Goal: Task Accomplishment & Management: Manage account settings

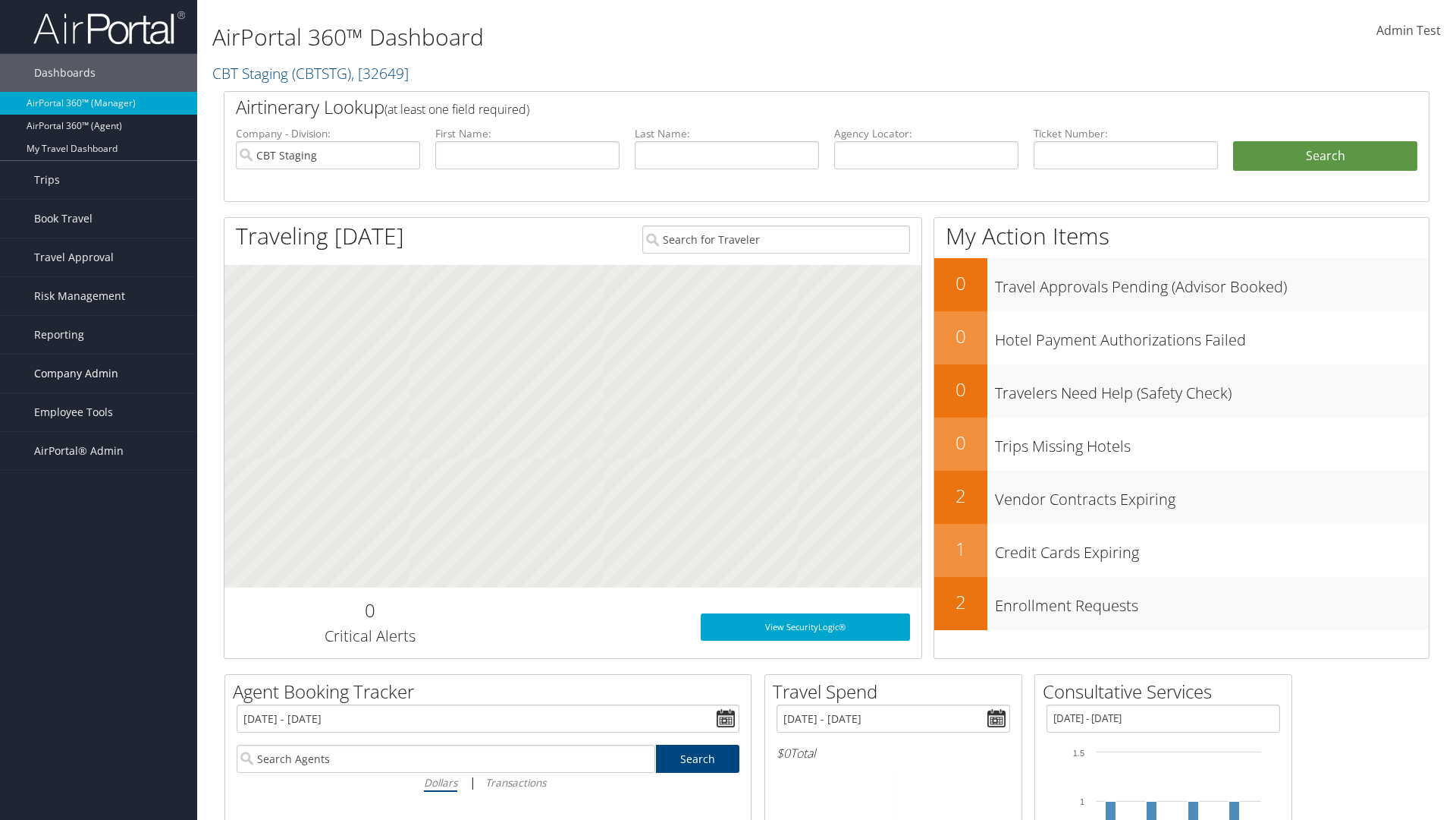
click at [99, 373] on span "Company Admin" at bounding box center [76, 373] width 84 height 38
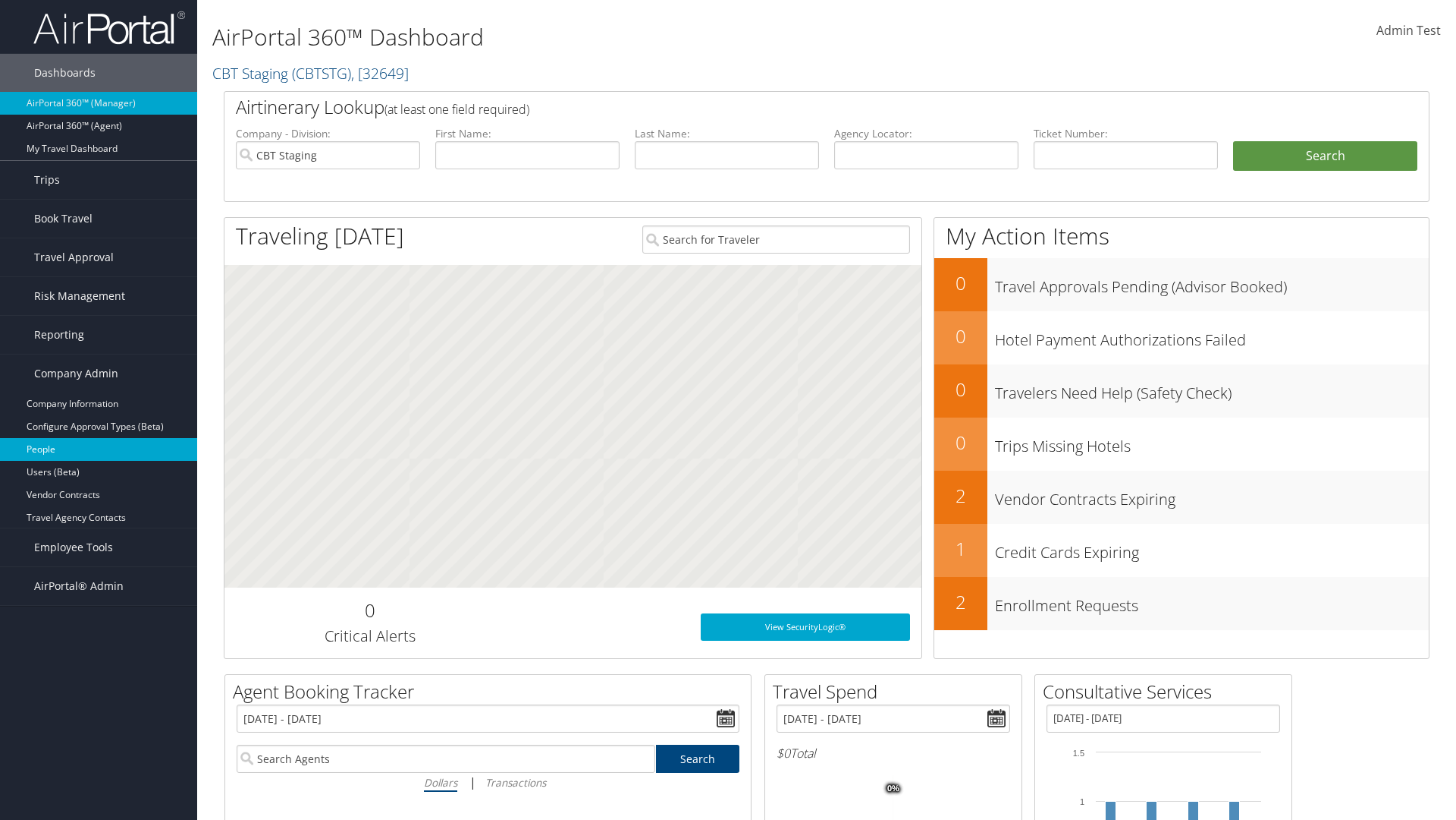
click at [99, 450] on link "People" at bounding box center [98, 449] width 197 height 23
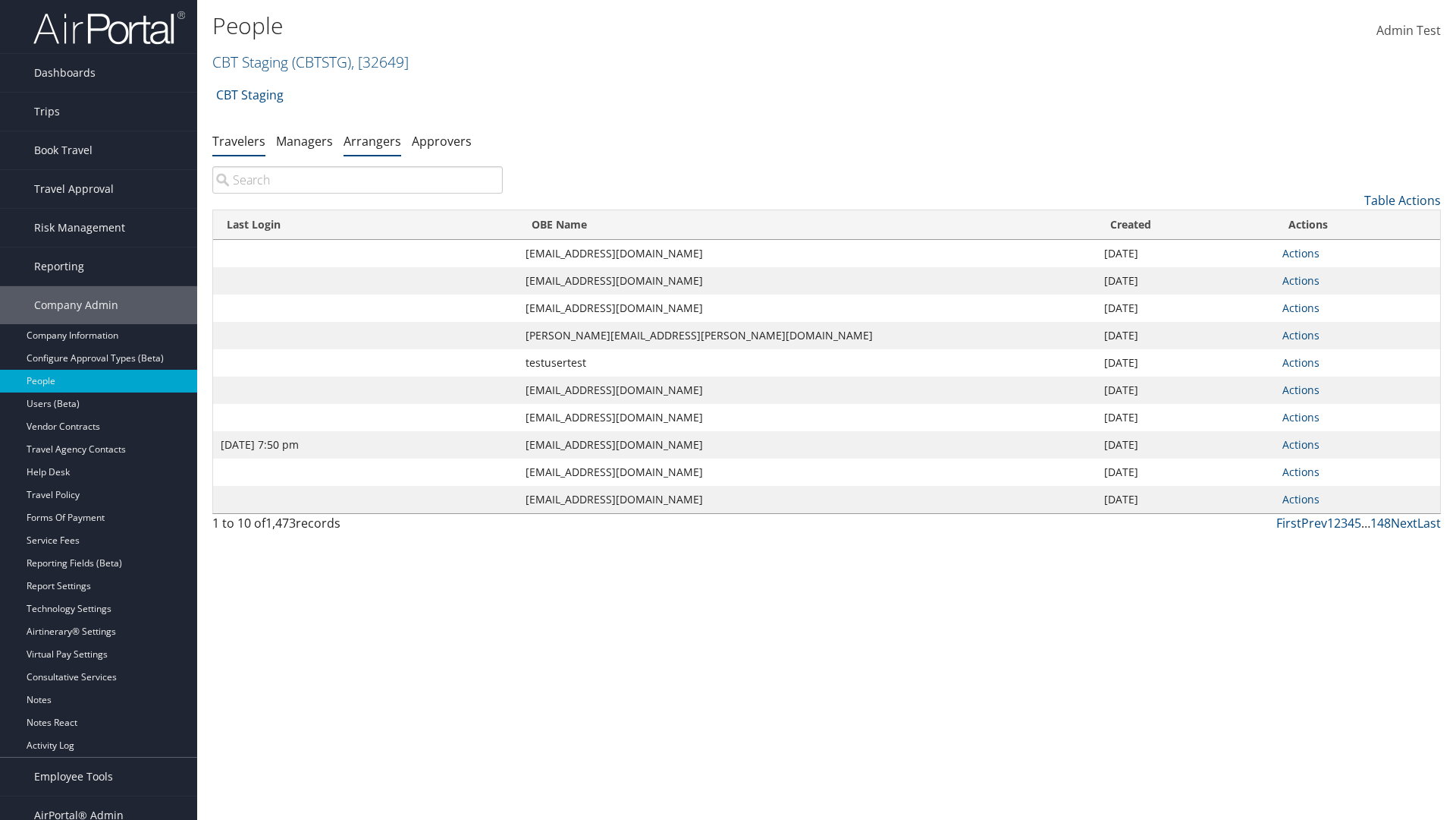
click at [372, 140] on link "Arrangers" at bounding box center [372, 141] width 58 height 17
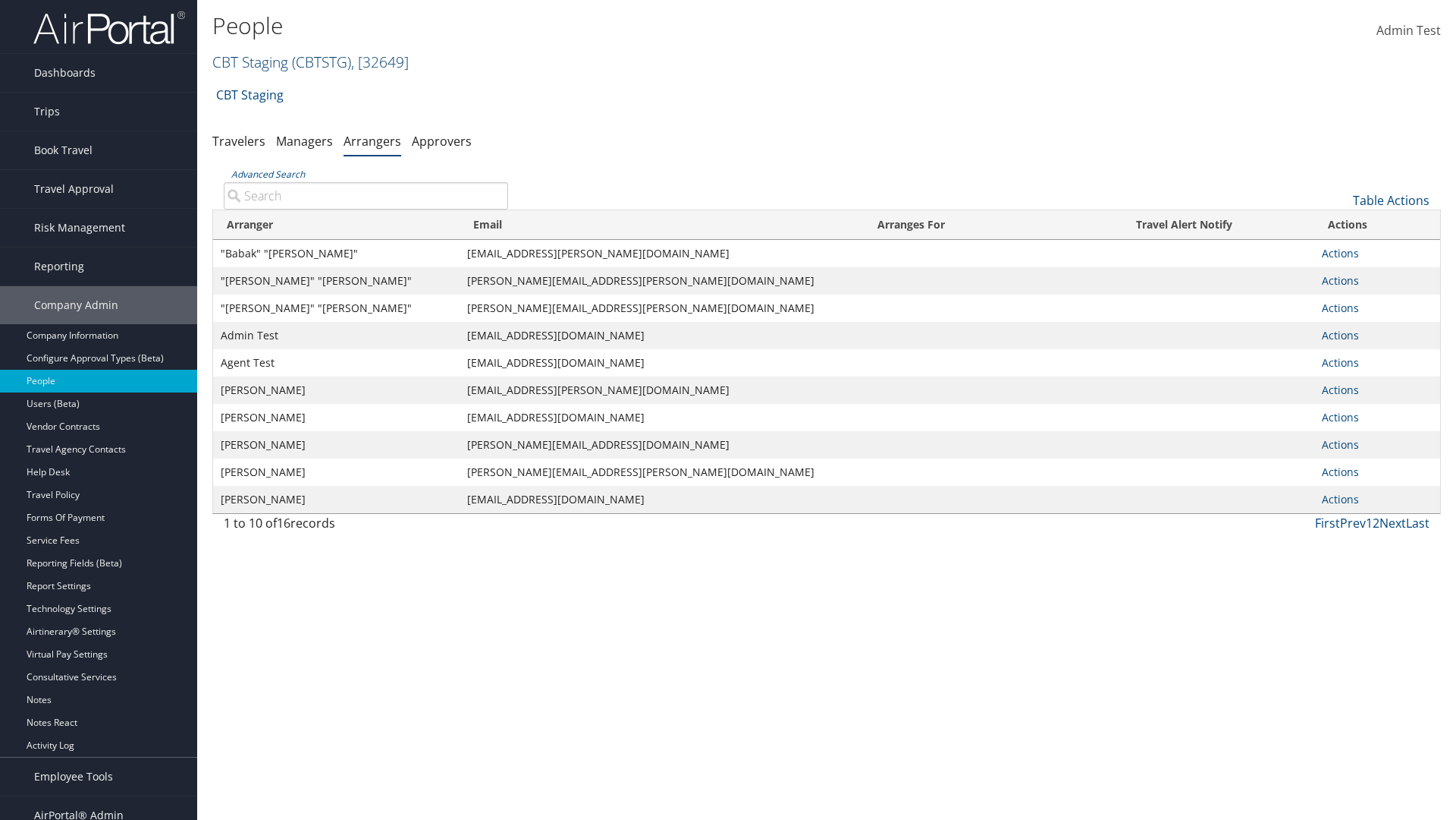
click at [251, 62] on link "CBT Staging ( CBTSTG ) , [ 32649 ]" at bounding box center [310, 62] width 197 height 21
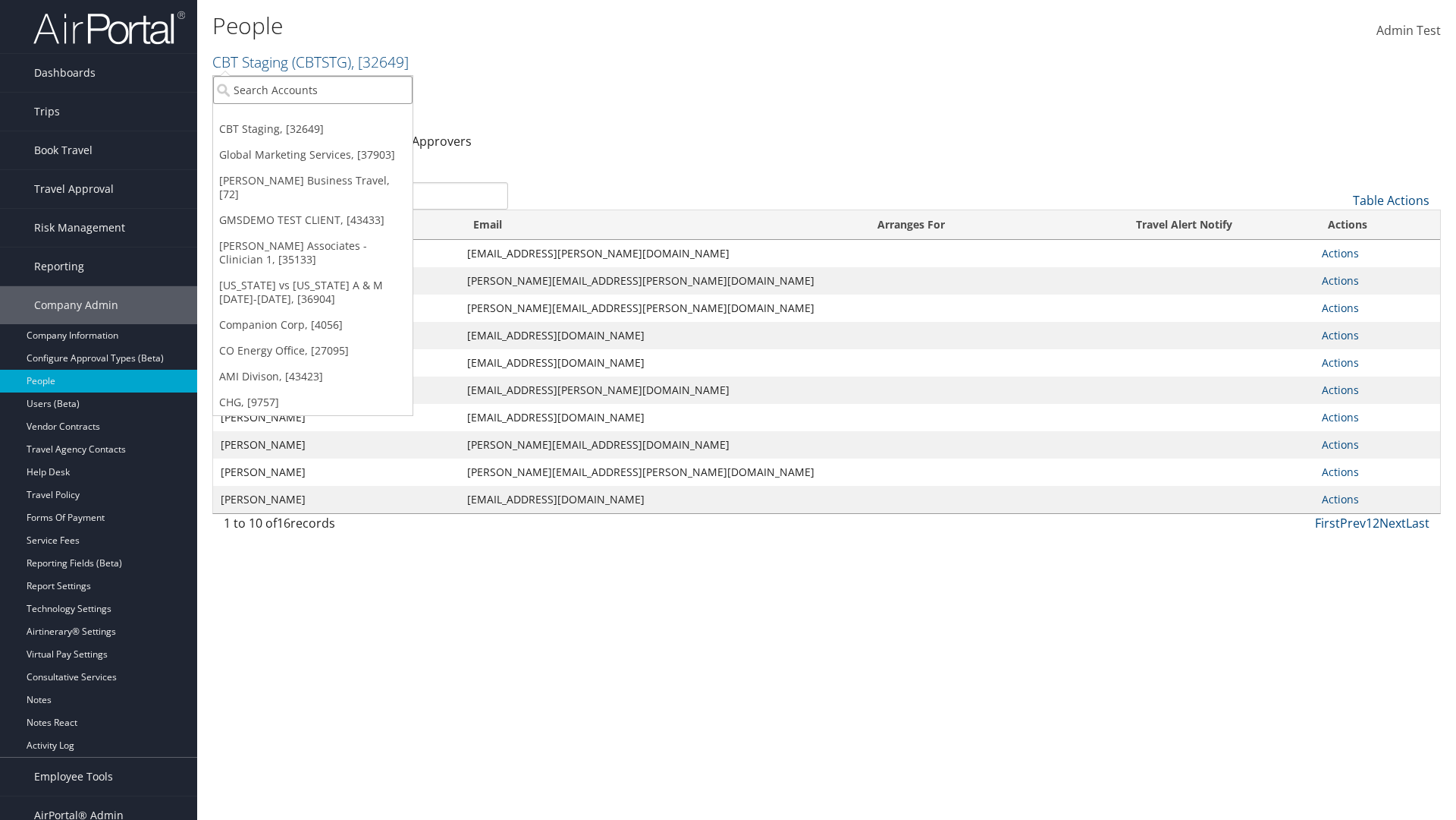
click at [312, 89] on input "search" at bounding box center [313, 89] width 200 height 28
type input "[PERSON_NAME] Business Travel"
click at [334, 118] on div "Christopherson Business Travel (C10001), [72]" at bounding box center [334, 118] width 258 height 14
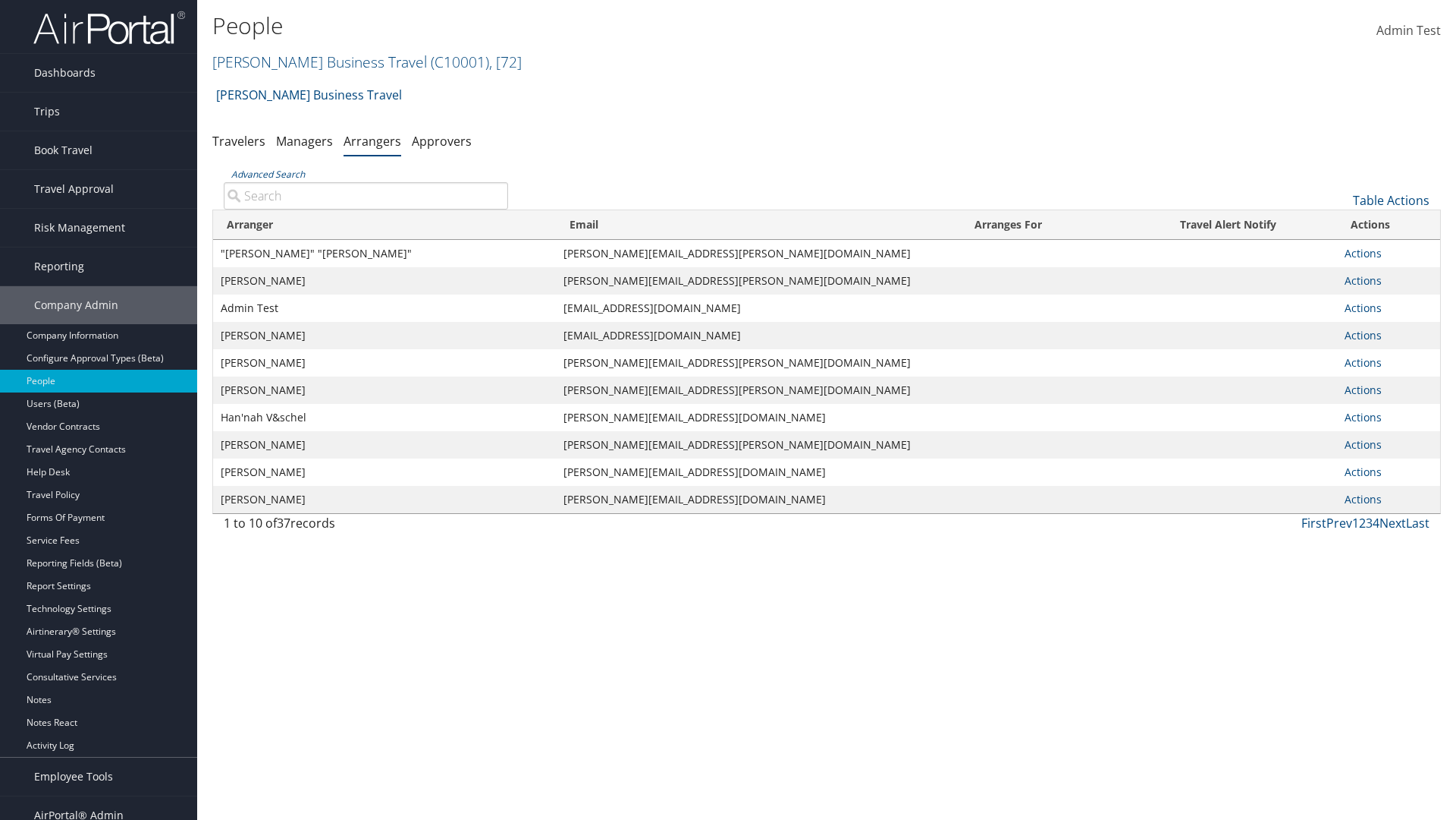
click at [365, 195] on input "Advanced Search" at bounding box center [366, 196] width 284 height 27
type input ""Ter"
